Goal: Navigation & Orientation: Find specific page/section

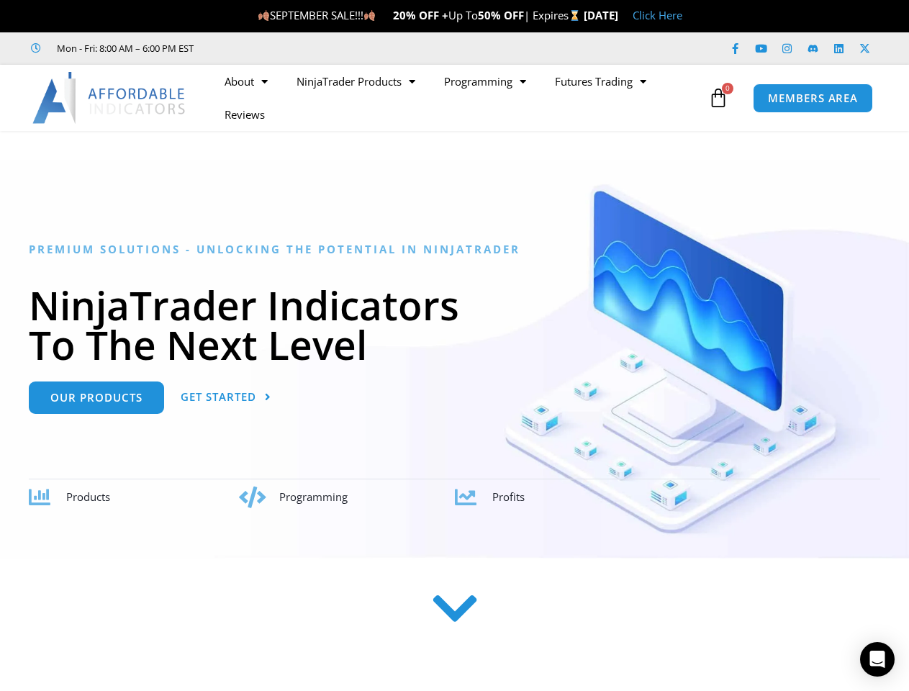
click at [454, 346] on h1 "NinjaTrader Indicators To The Next Level" at bounding box center [455, 324] width 852 height 79
click at [457, 98] on ul "About Contact Us Premium Support Team Partners NinjaTrader NinjaTrader FAQ Ninj…" at bounding box center [457, 98] width 495 height 66
click at [719, 98] on icon at bounding box center [718, 98] width 20 height 20
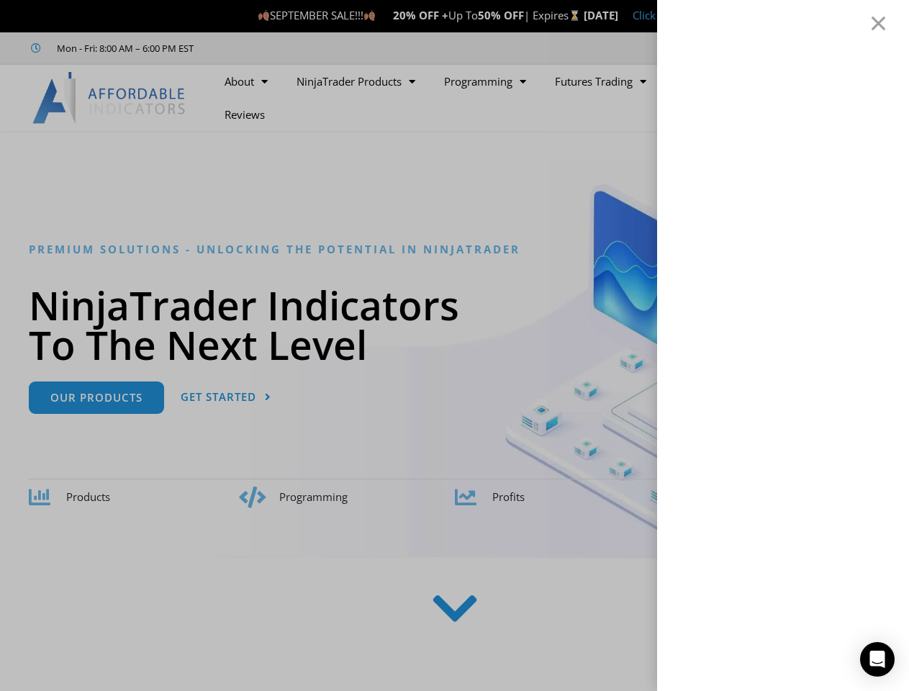
click at [878, 660] on icon "Open Intercom Messenger" at bounding box center [877, 659] width 15 height 17
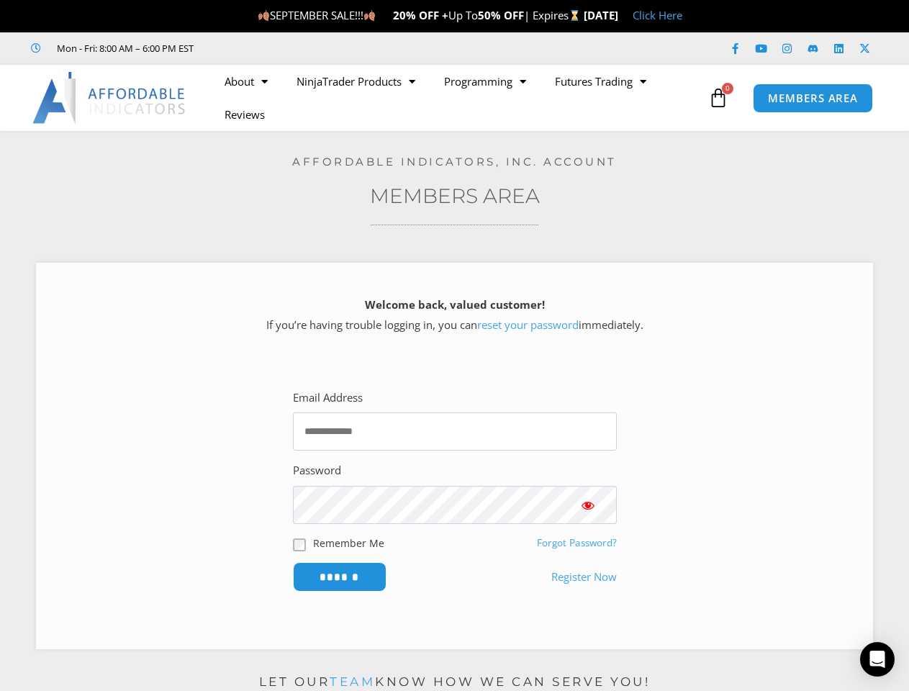
click at [454, 346] on div "Welcome back, valued customer! If you’re having trouble logging in, you can res…" at bounding box center [454, 318] width 801 height 60
click at [457, 98] on ul "About Contact Us Premium Support Team Partners NinjaTrader NinjaTrader FAQ Ninj…" at bounding box center [457, 98] width 495 height 66
click at [719, 98] on icon at bounding box center [718, 98] width 20 height 20
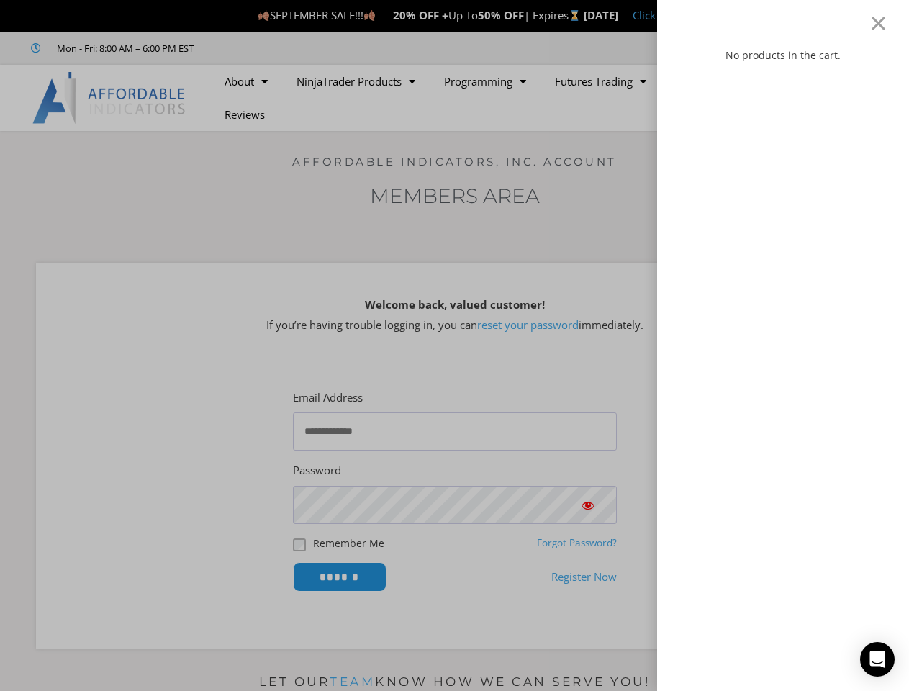
click at [340, 577] on div "No products in the cart." at bounding box center [454, 345] width 909 height 691
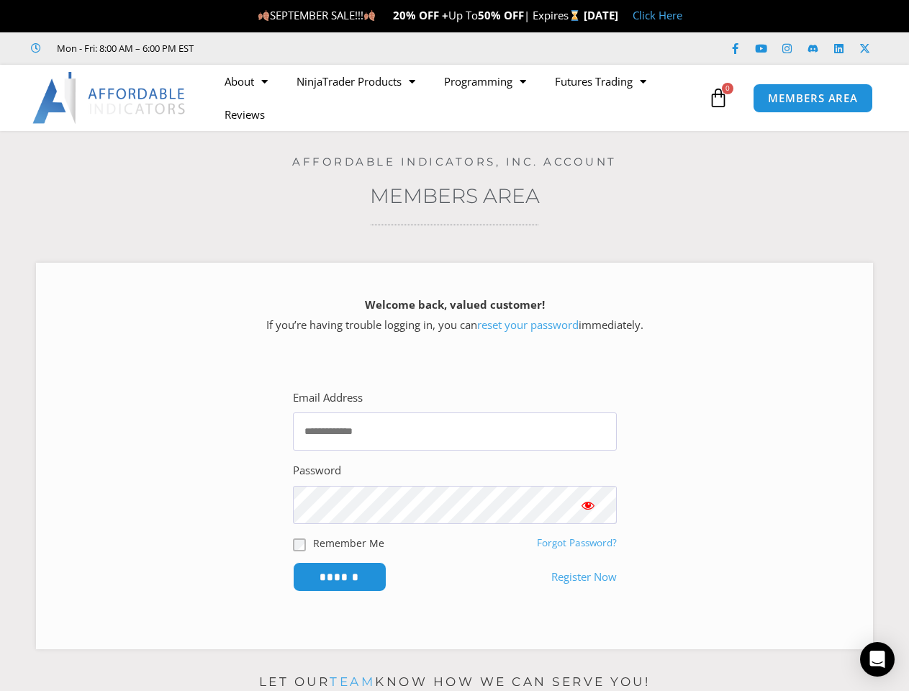
click at [878, 660] on icon "Open Intercom Messenger" at bounding box center [877, 659] width 15 height 17
